Goal: Find specific page/section: Find specific page/section

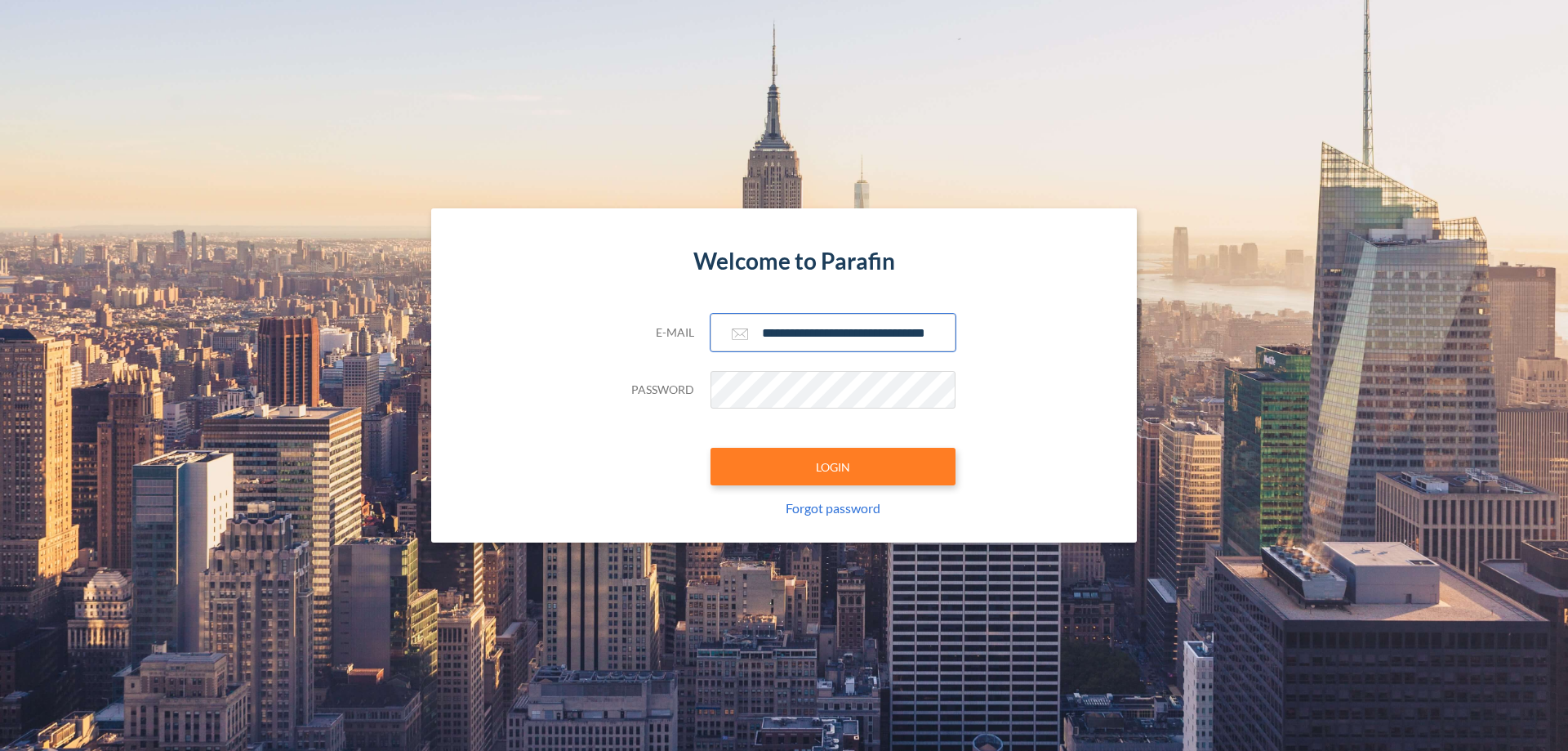
type input "**********"
click at [833, 466] on button "LOGIN" at bounding box center [833, 465] width 245 height 37
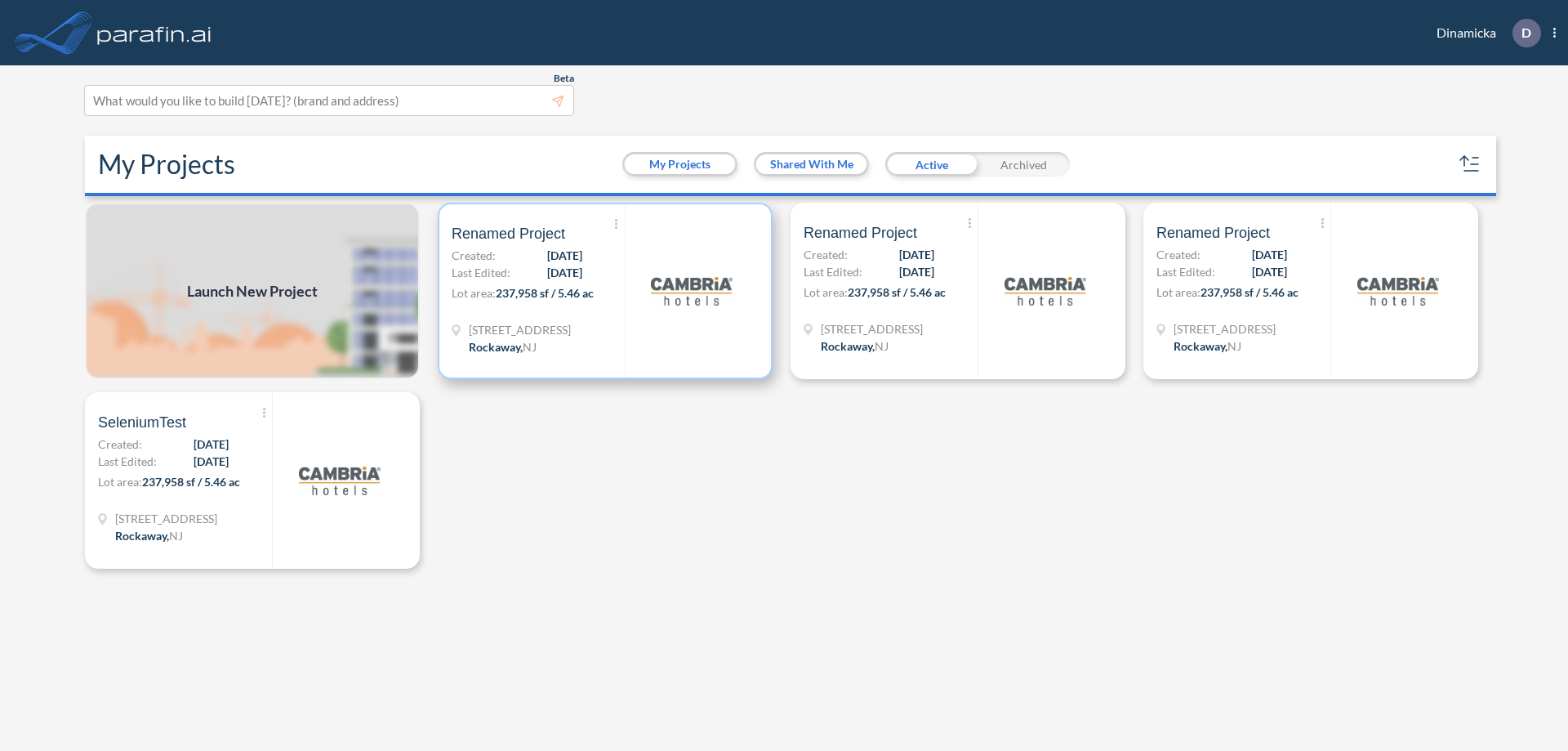
scroll to position [5, 0]
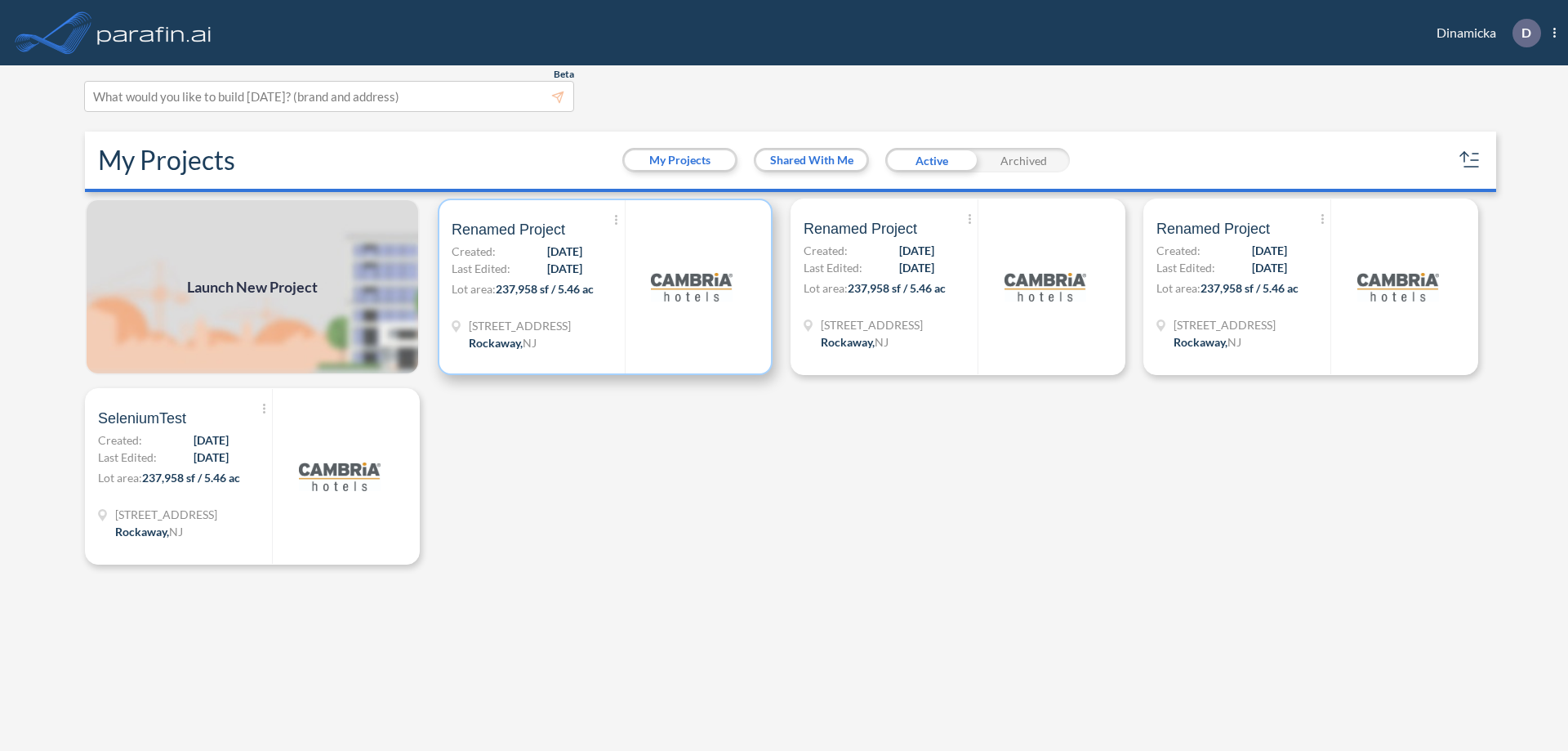
click at [605, 287] on p "Lot area: 237,958 sf / 5.46 ac" at bounding box center [538, 292] width 173 height 24
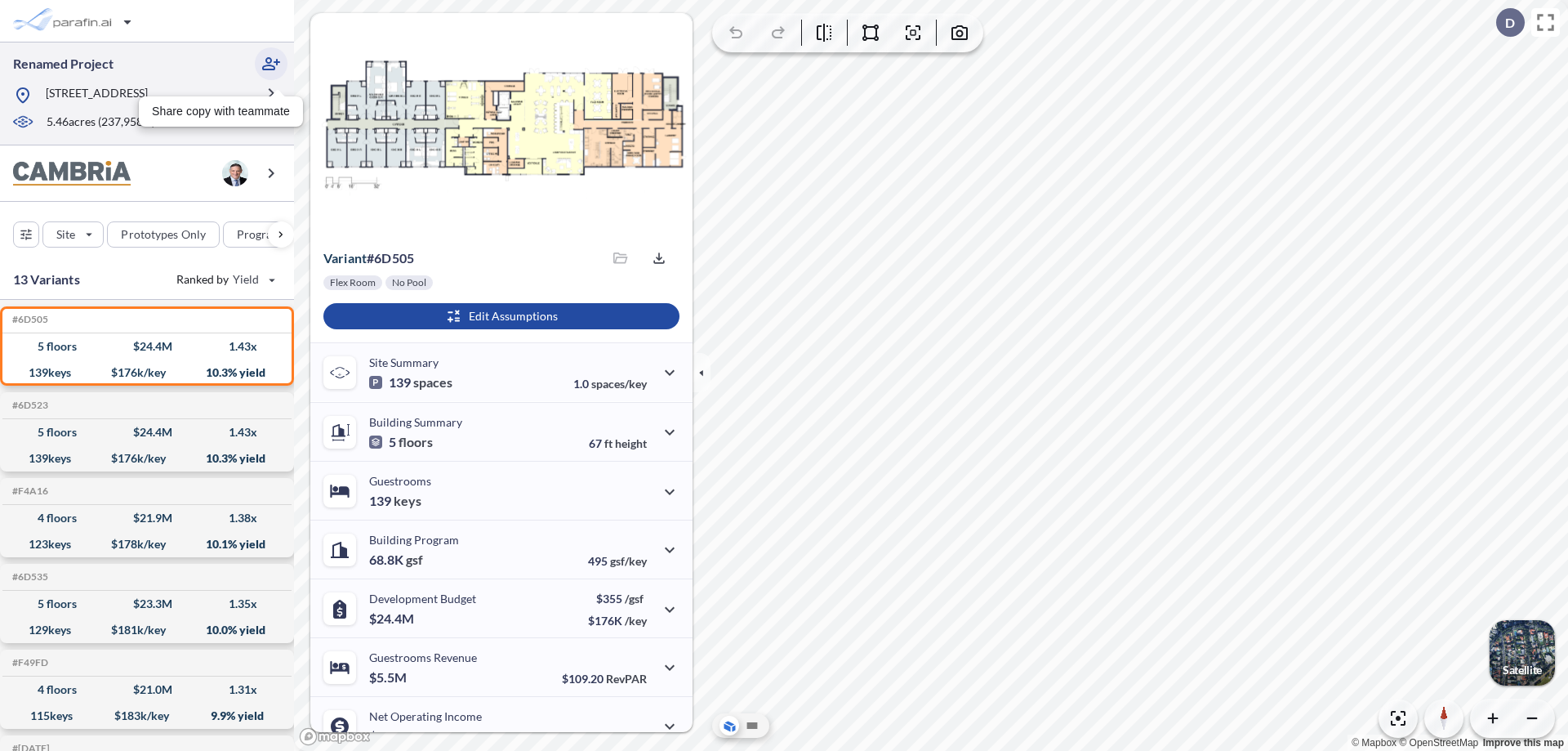
click at [271, 63] on icon "button" at bounding box center [271, 63] width 20 height 20
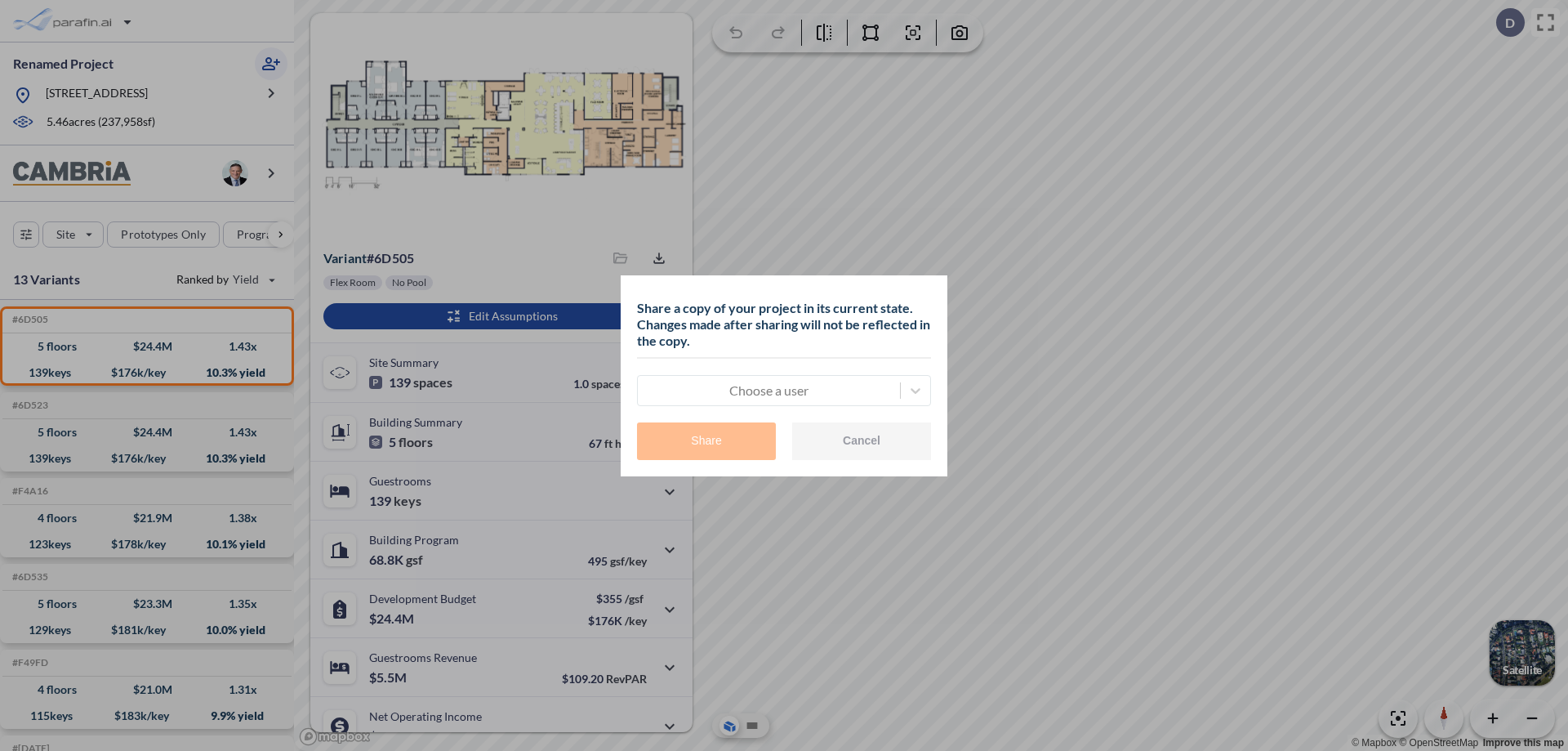
click at [768, 390] on div at bounding box center [768, 391] width 246 height 20
